Goal: Transaction & Acquisition: Purchase product/service

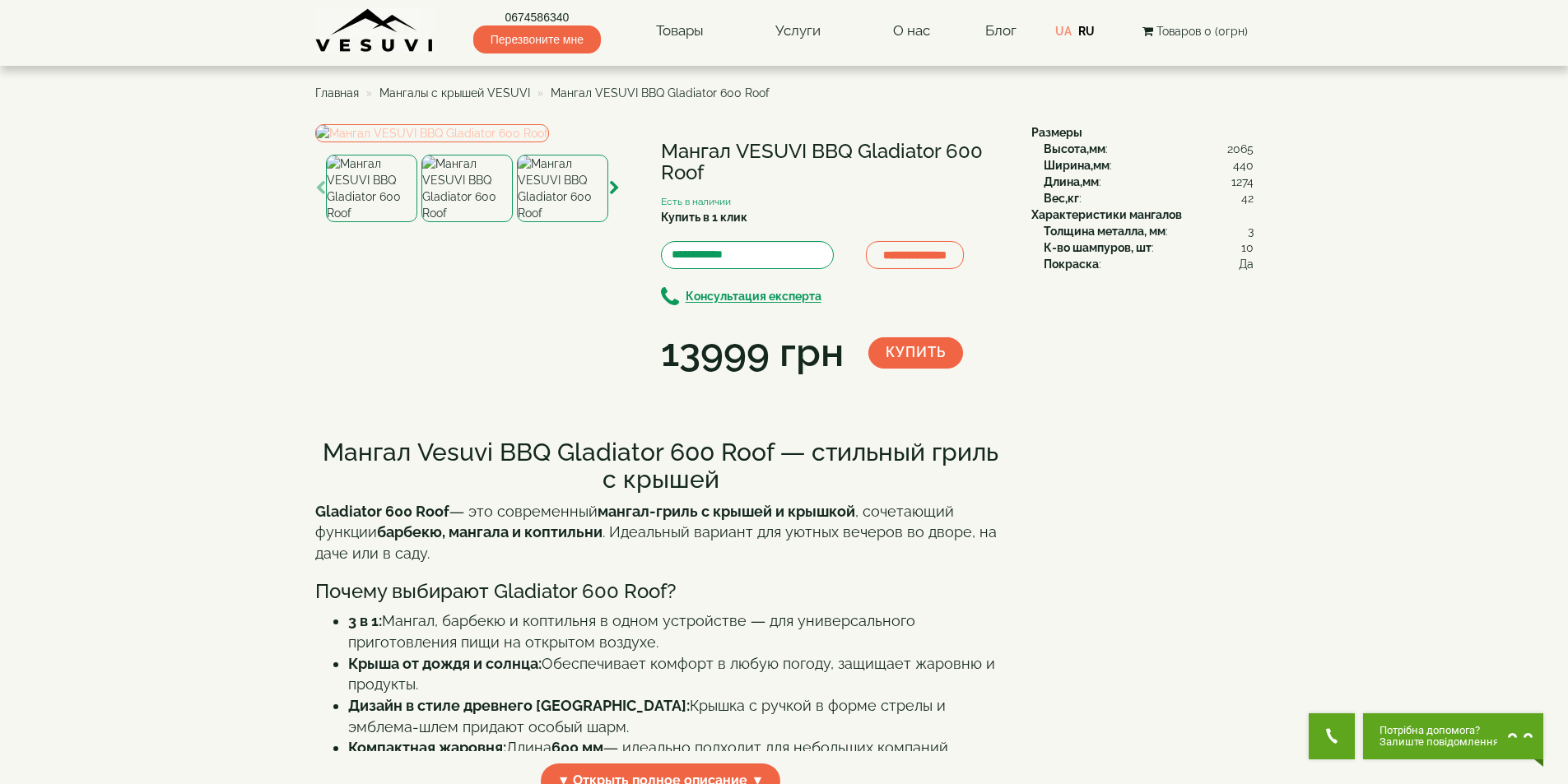
click at [491, 143] on img at bounding box center [432, 133] width 234 height 18
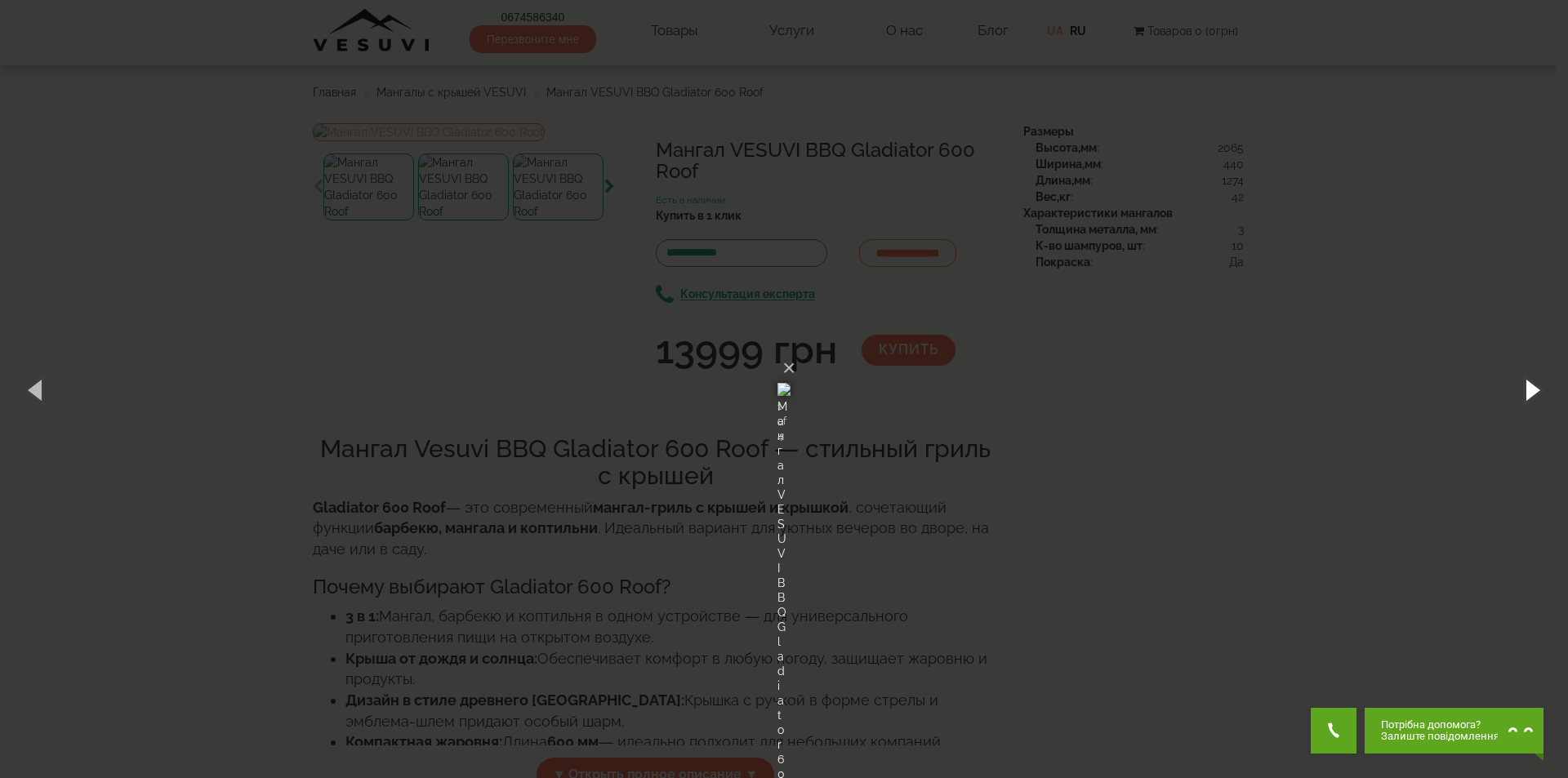
click at [1534, 388] on button "button" at bounding box center [1532, 389] width 74 height 89
click at [1525, 389] on button "button" at bounding box center [1532, 389] width 74 height 89
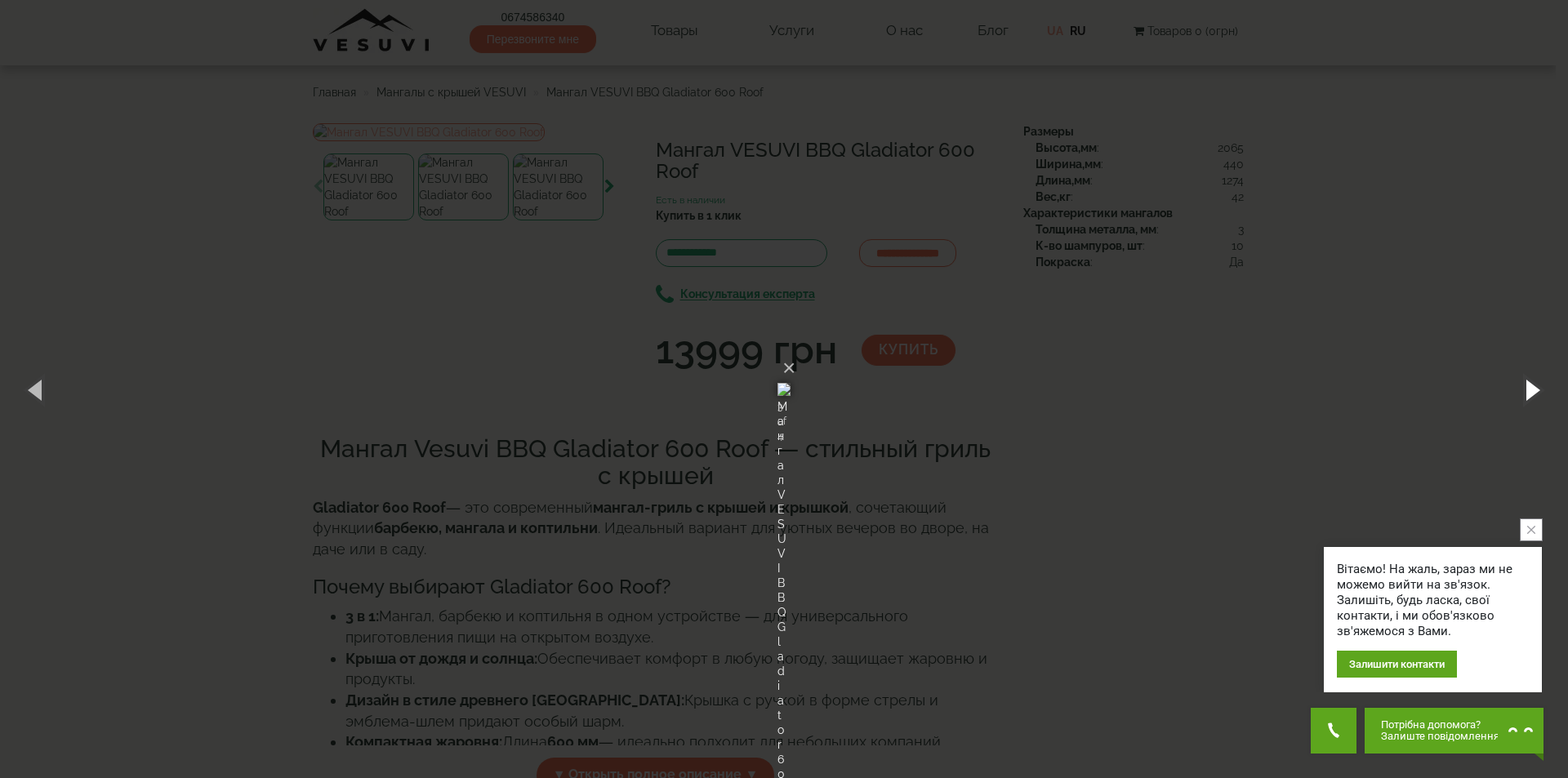
click at [1524, 389] on button "button" at bounding box center [1532, 389] width 74 height 89
drag, startPoint x: 1519, startPoint y: 397, endPoint x: 1528, endPoint y: 384, distance: 15.8
click at [1522, 392] on button "button" at bounding box center [1532, 389] width 74 height 89
click at [1527, 384] on button "button" at bounding box center [1532, 389] width 74 height 89
click at [1524, 384] on button "button" at bounding box center [1532, 389] width 74 height 89
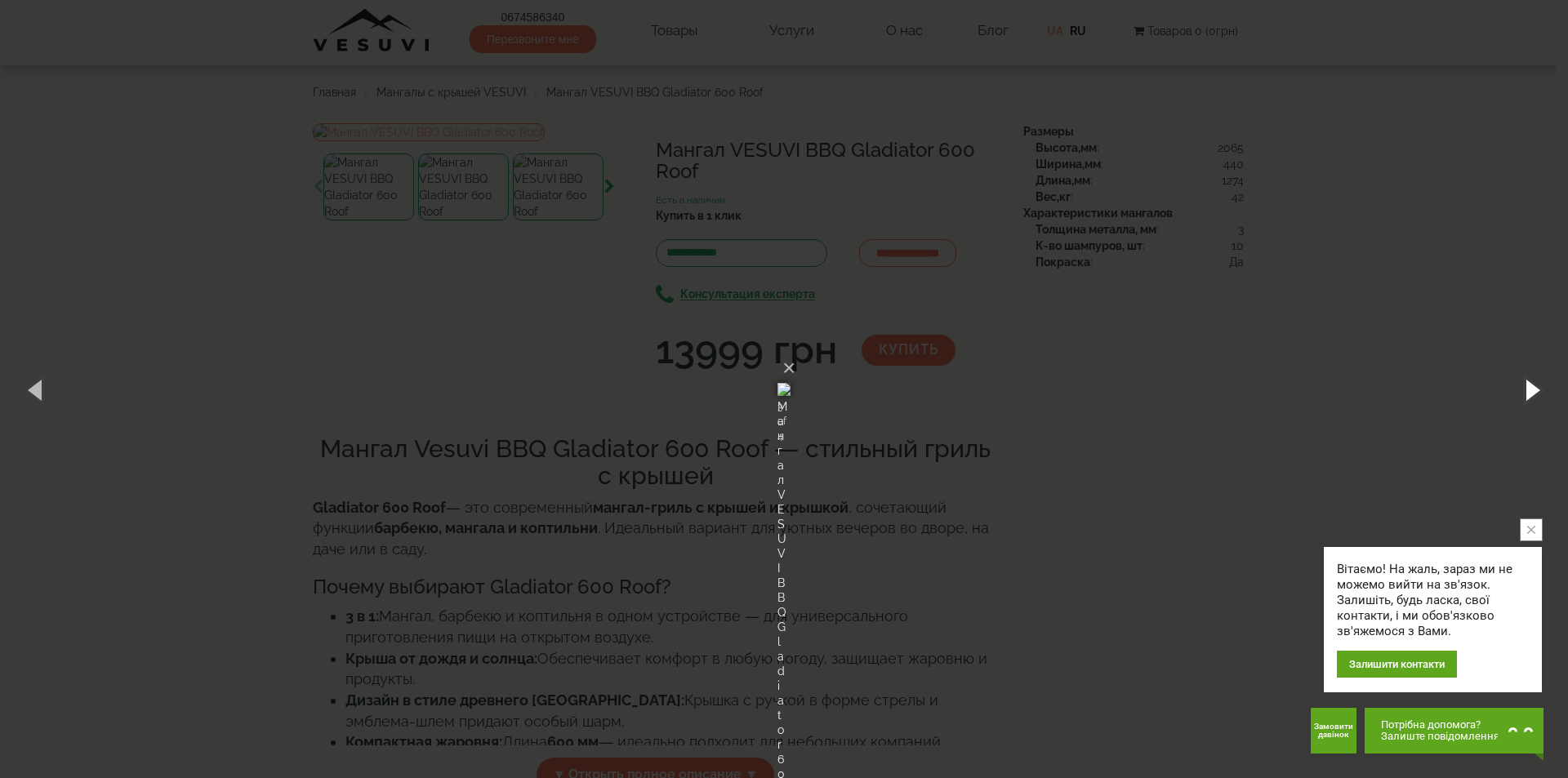
click at [1523, 384] on button "button" at bounding box center [1532, 389] width 74 height 89
click at [1522, 383] on button "button" at bounding box center [1532, 389] width 74 height 89
click at [1520, 382] on button "button" at bounding box center [1532, 389] width 74 height 89
click at [1519, 382] on button "button" at bounding box center [1532, 389] width 74 height 89
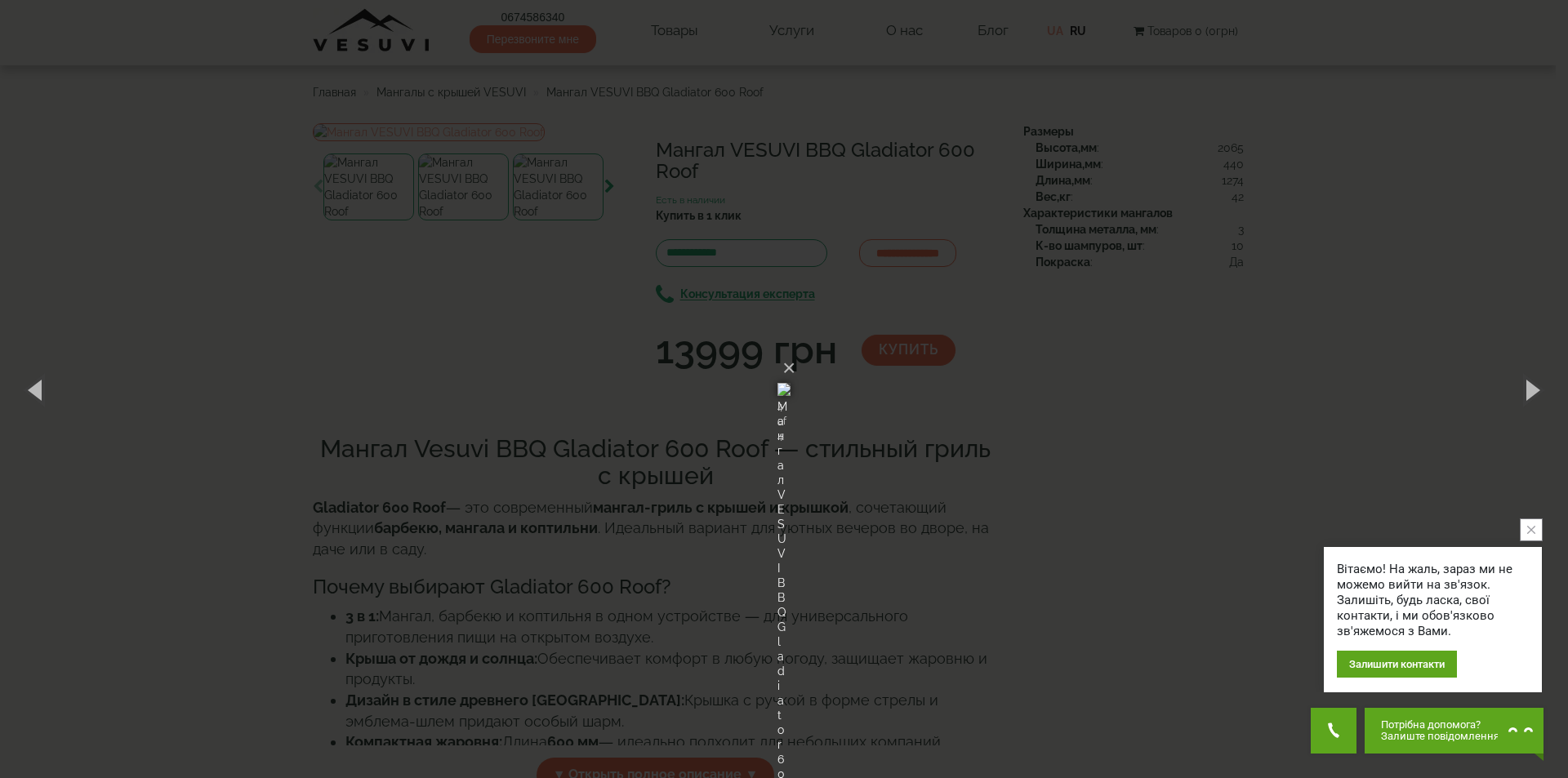
click at [1424, 74] on div "× Мангал VESUVI BBQ Gladiator 600 Roof 4 of 4 Loading..." at bounding box center [784, 389] width 1568 height 778
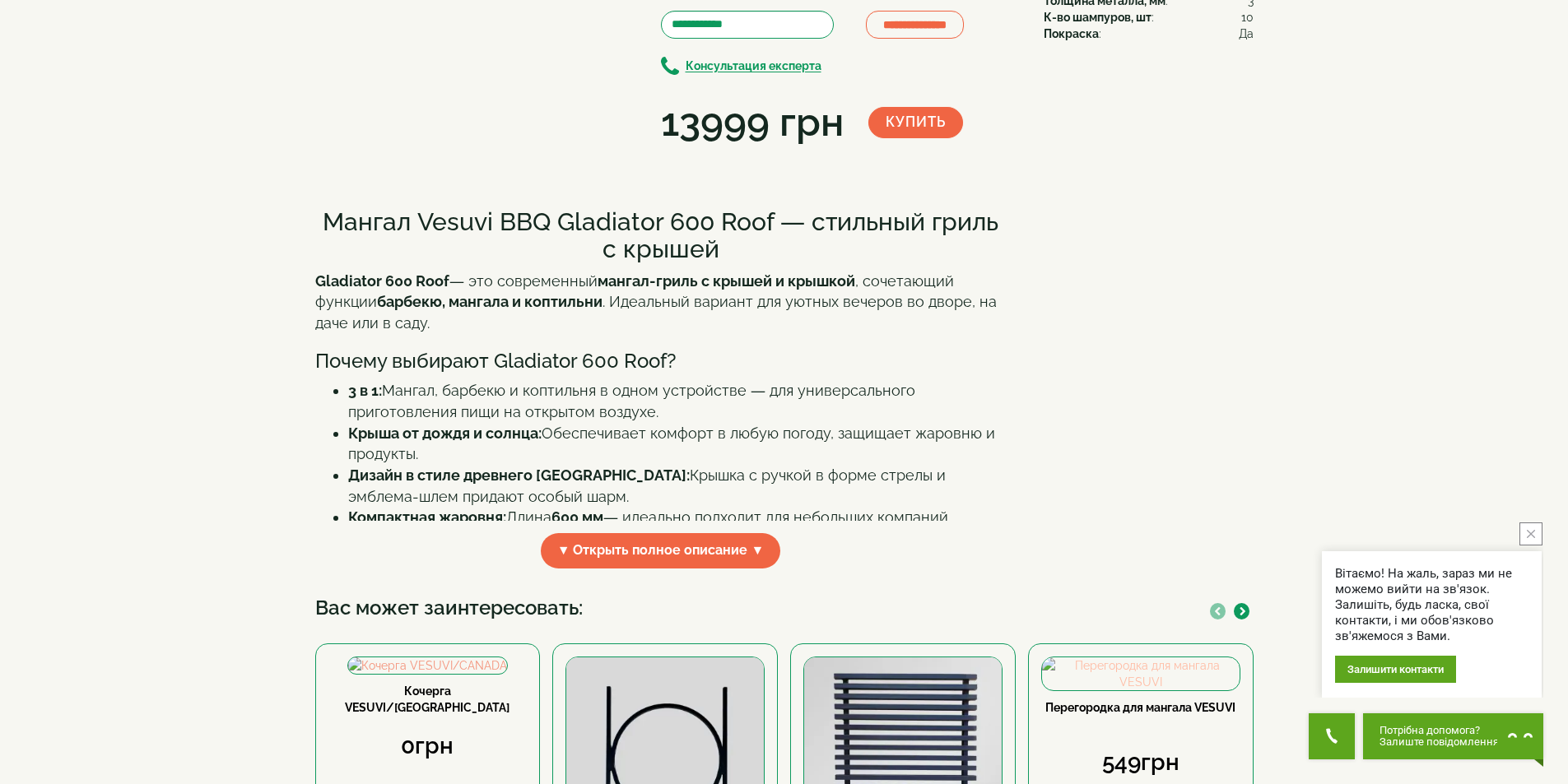
scroll to position [658, 0]
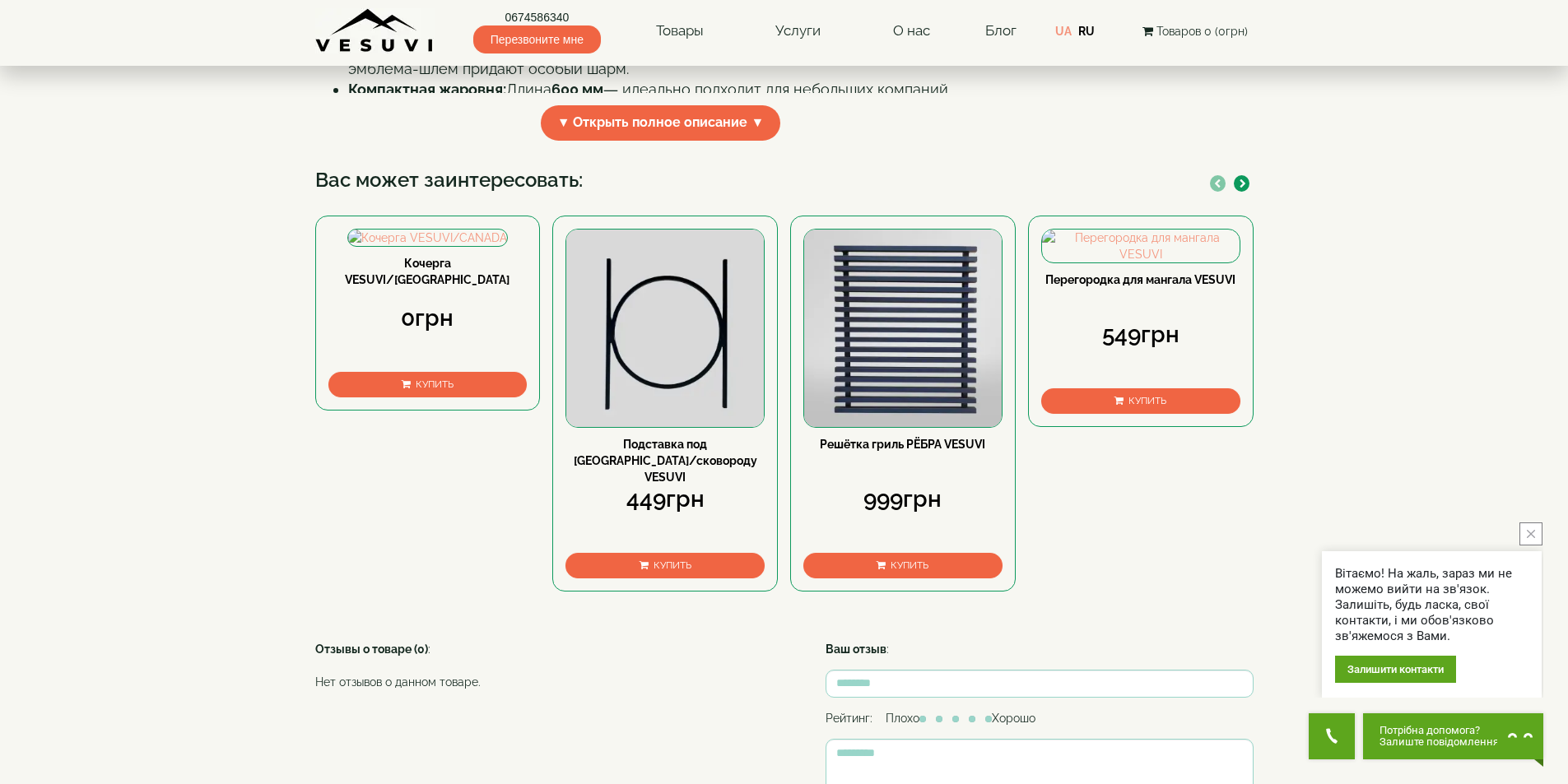
click at [1530, 530] on icon "close button" at bounding box center [1530, 534] width 8 height 8
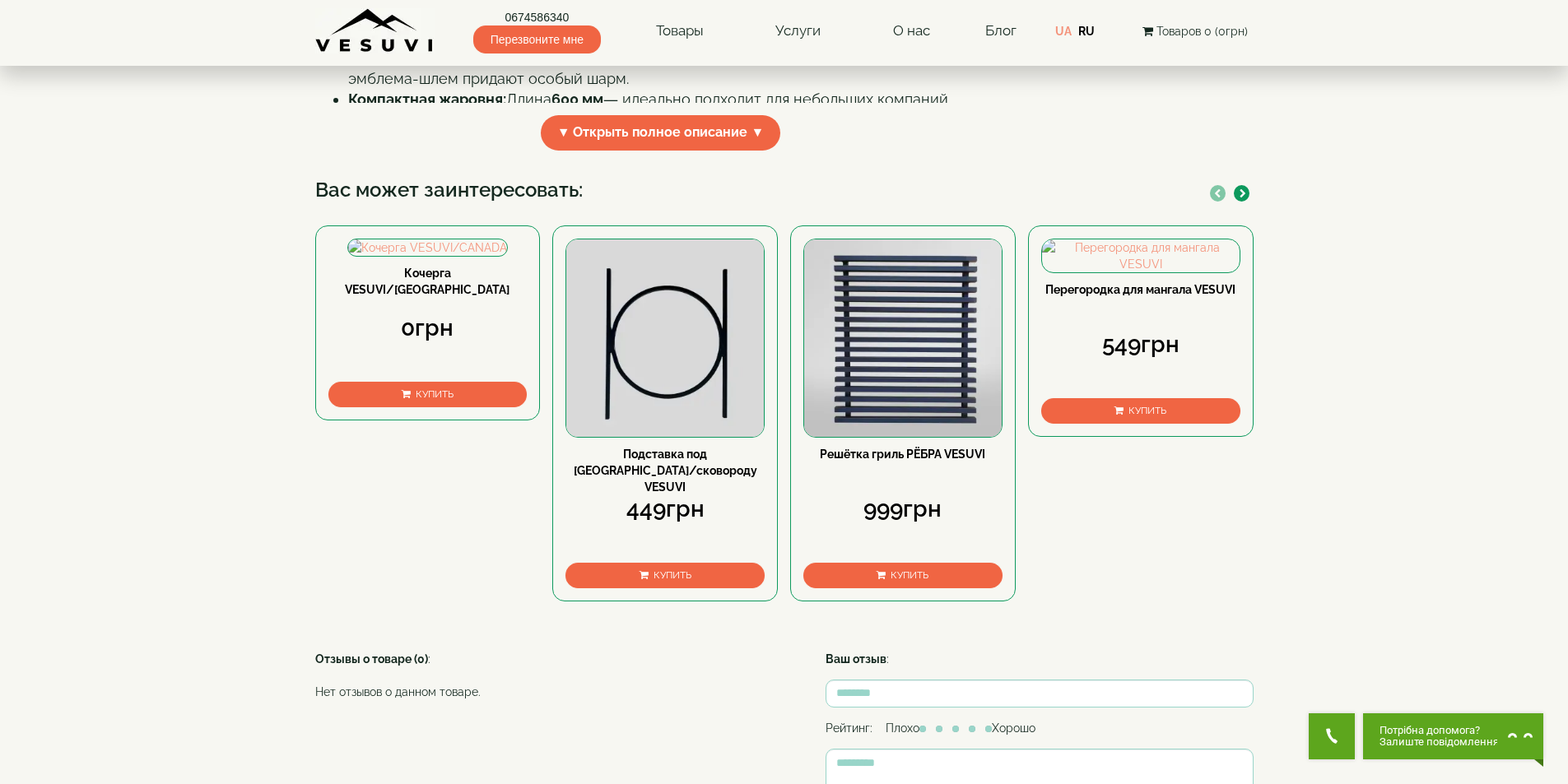
scroll to position [641, 0]
